Goal: Task Accomplishment & Management: Complete application form

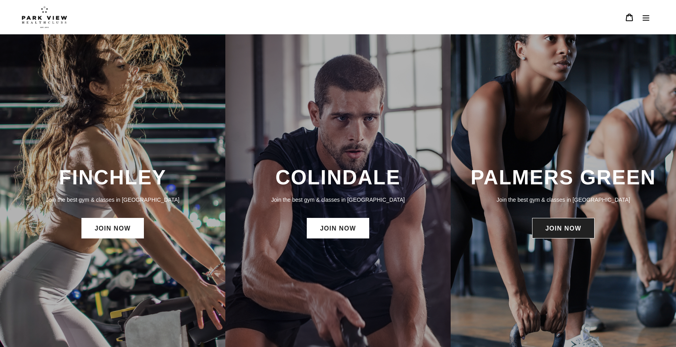
click at [578, 228] on link "JOIN NOW" at bounding box center [563, 228] width 62 height 21
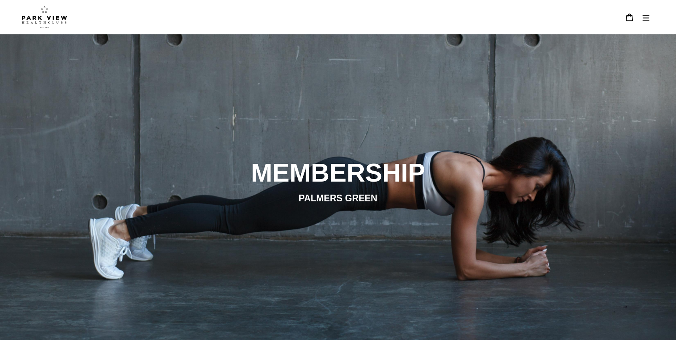
click at [642, 19] on icon "Menu" at bounding box center [646, 17] width 8 height 8
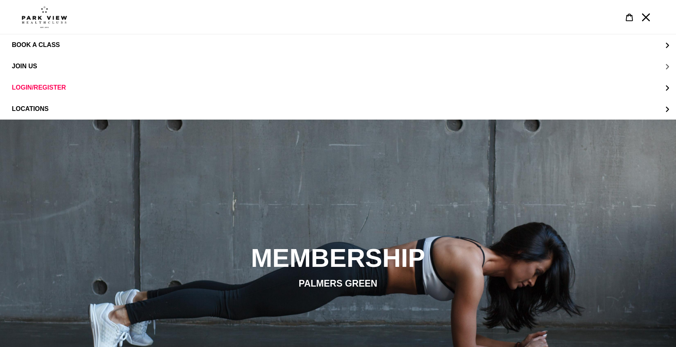
click at [29, 67] on span "JOIN US" at bounding box center [24, 66] width 25 height 7
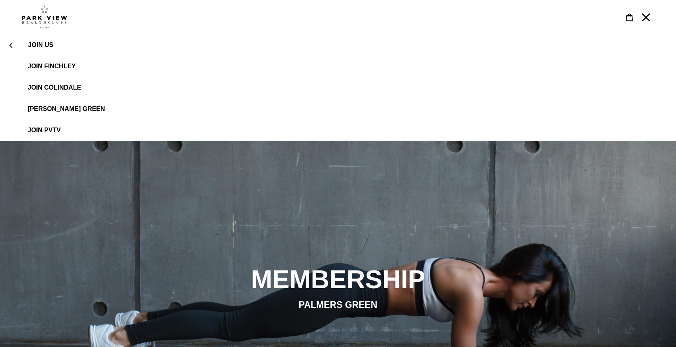
click at [60, 105] on link "[PERSON_NAME] Green" at bounding box center [338, 108] width 676 height 21
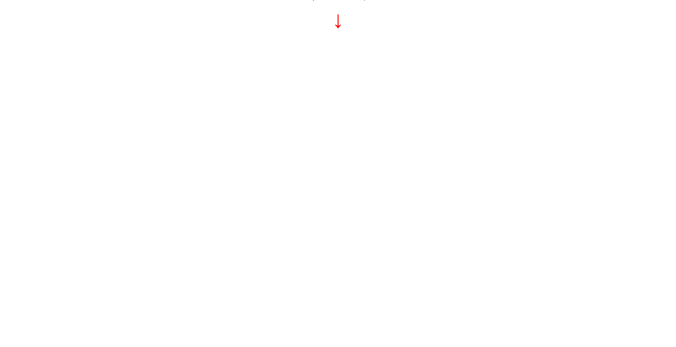
scroll to position [390, 0]
